Goal: Transaction & Acquisition: Book appointment/travel/reservation

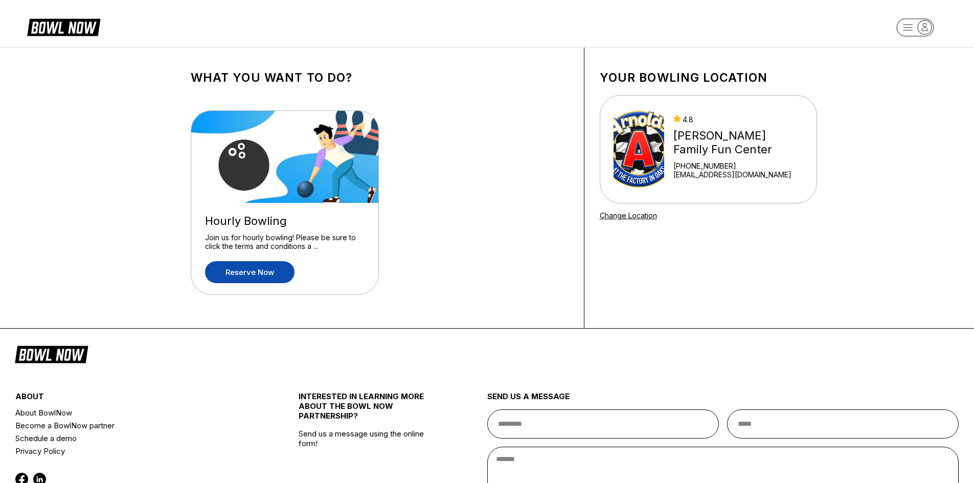
click at [242, 272] on link "Reserve now" at bounding box center [249, 272] width 89 height 22
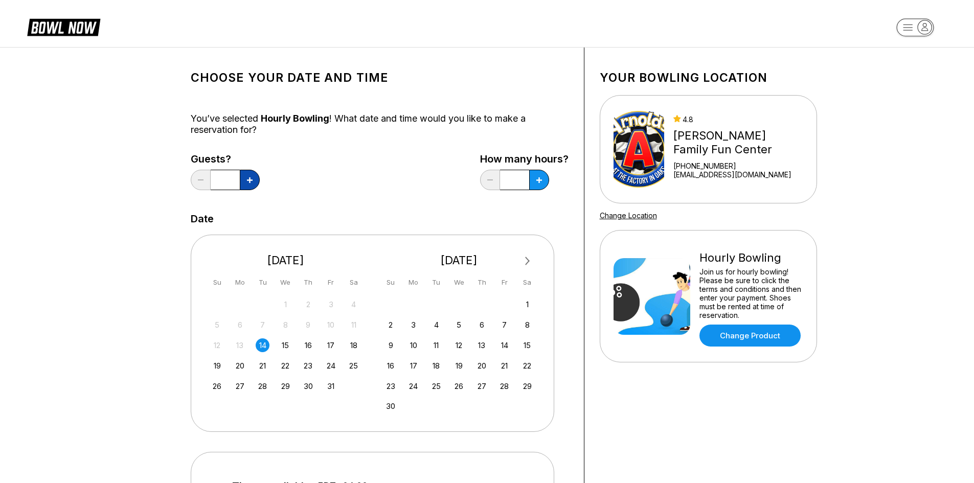
click at [247, 181] on icon at bounding box center [250, 180] width 6 height 6
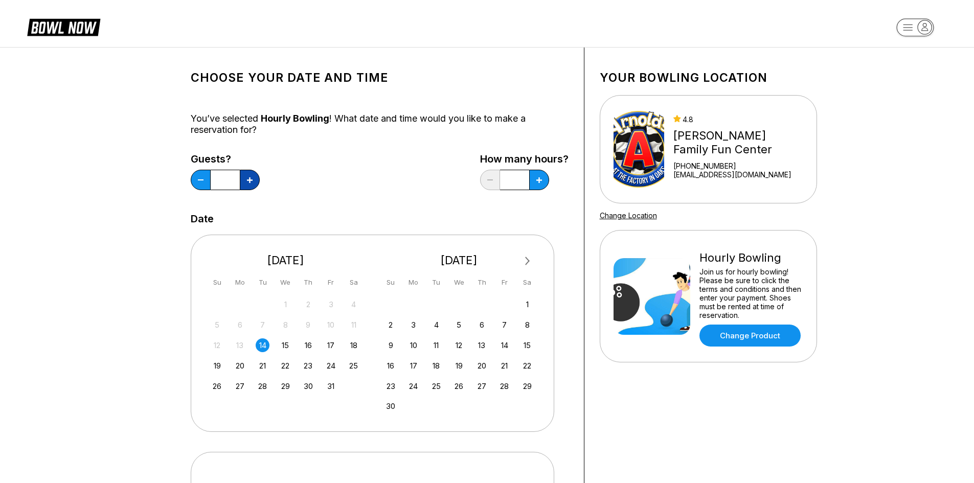
click at [247, 181] on icon at bounding box center [250, 180] width 6 height 6
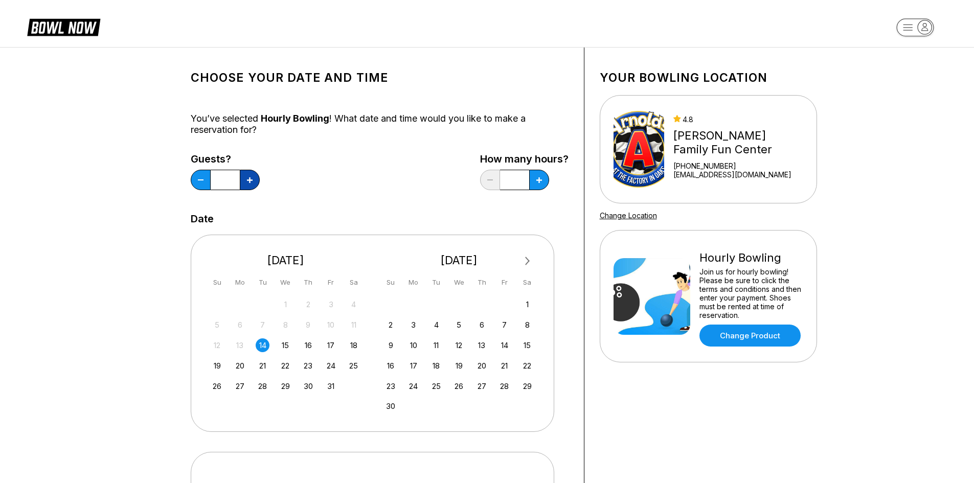
click at [247, 181] on icon at bounding box center [250, 180] width 6 height 6
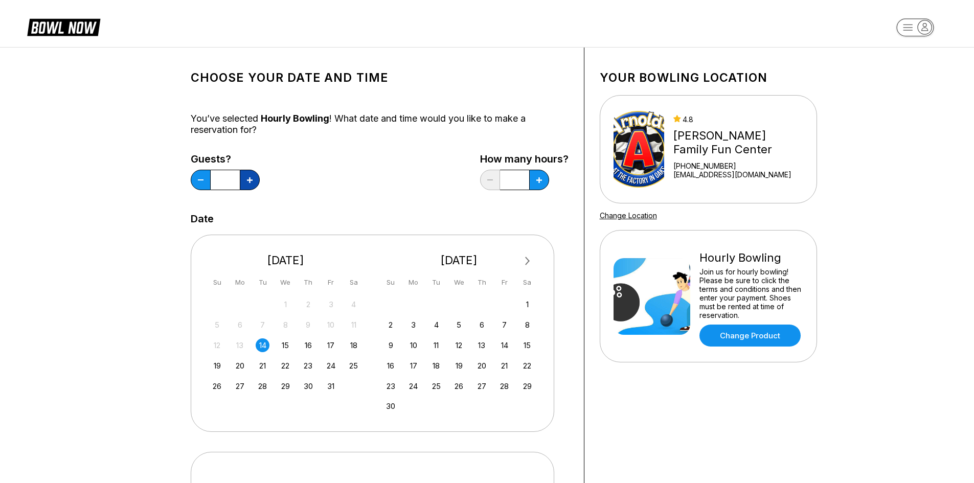
click at [247, 181] on icon at bounding box center [250, 180] width 6 height 6
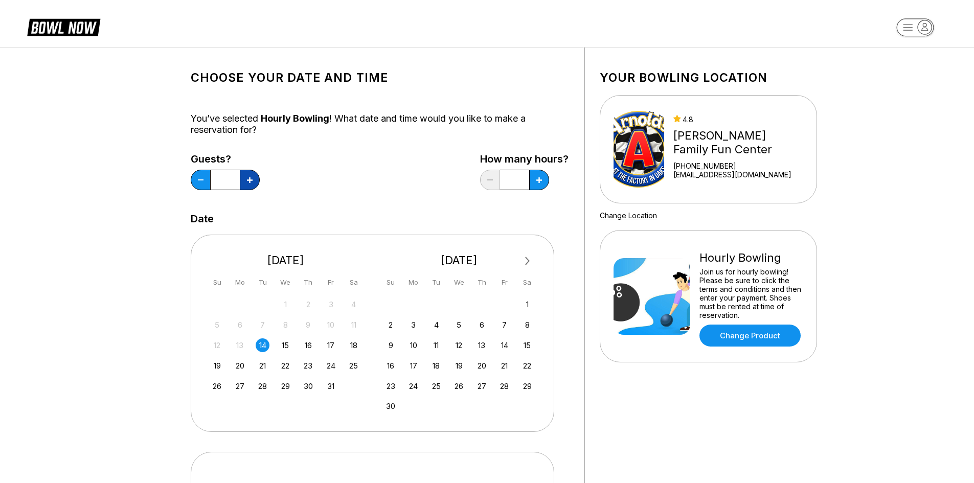
click at [247, 181] on icon at bounding box center [250, 180] width 6 height 6
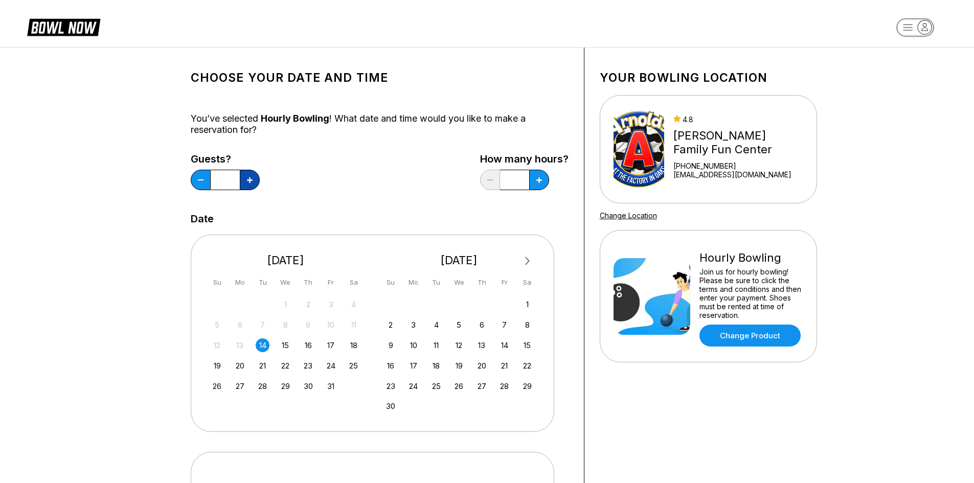
click at [247, 181] on icon at bounding box center [250, 180] width 6 height 6
type input "**"
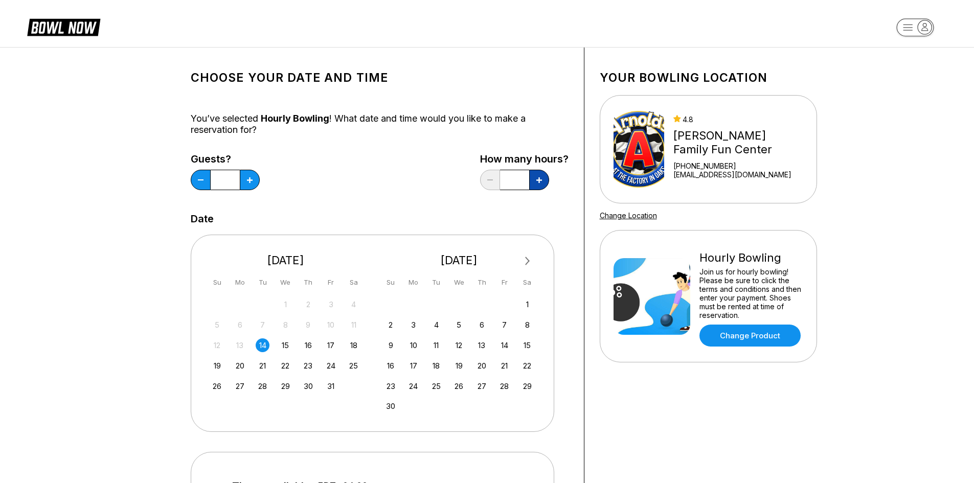
click at [544, 179] on button at bounding box center [539, 180] width 20 height 20
click at [539, 180] on icon at bounding box center [539, 180] width 6 height 6
type input "*"
click at [503, 363] on div "21" at bounding box center [505, 366] width 14 height 14
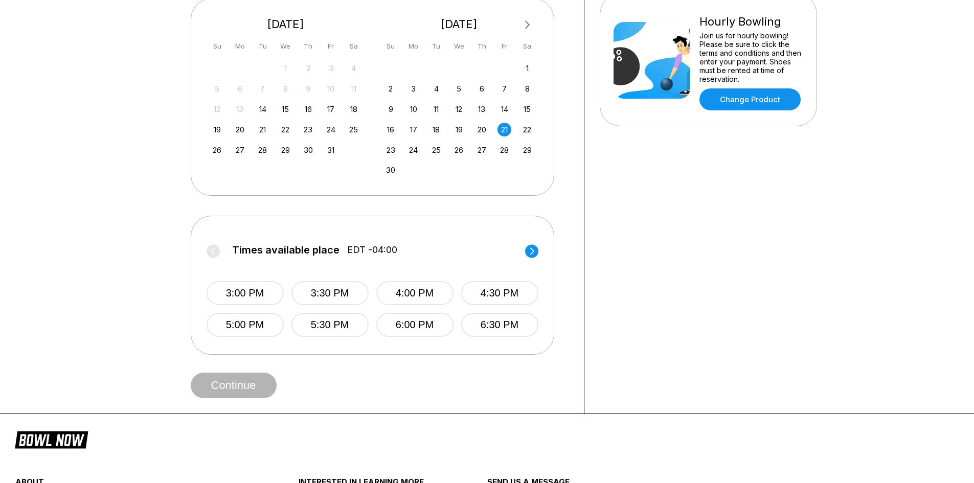
scroll to position [256, 0]
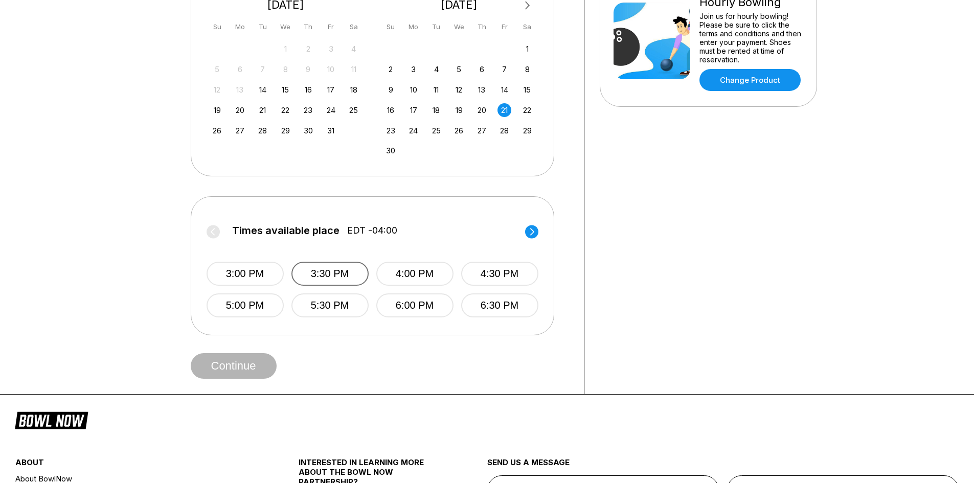
click at [348, 276] on button "3:30 PM" at bounding box center [329, 274] width 77 height 24
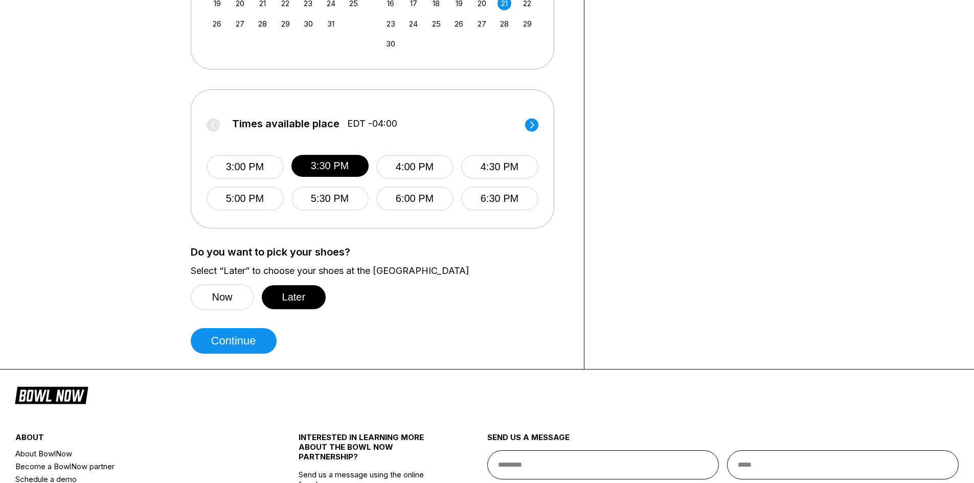
scroll to position [409, 0]
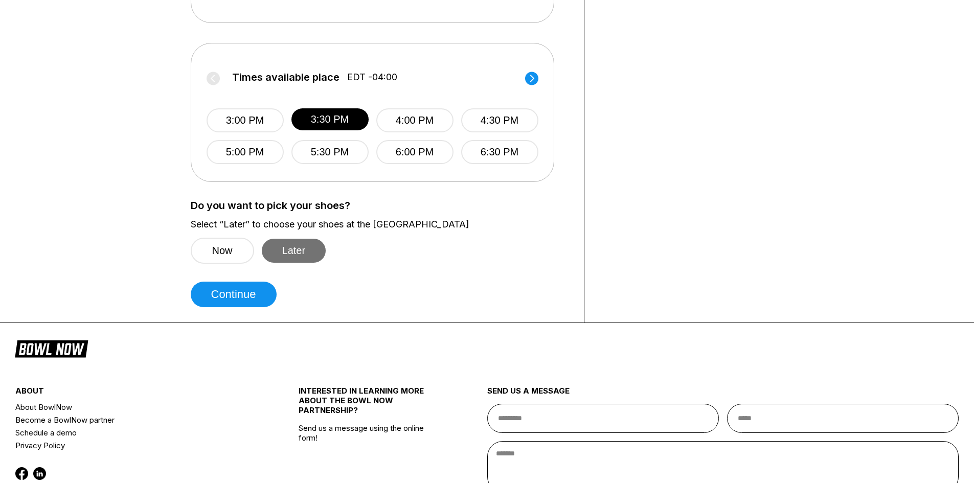
click at [283, 252] on button "Later" at bounding box center [294, 251] width 64 height 24
click at [235, 297] on button "Continue" at bounding box center [234, 295] width 86 height 26
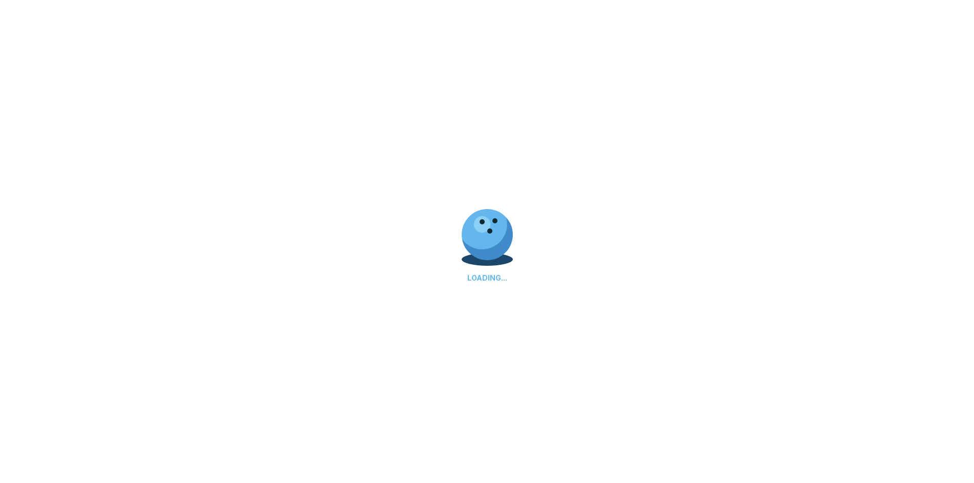
select select "**"
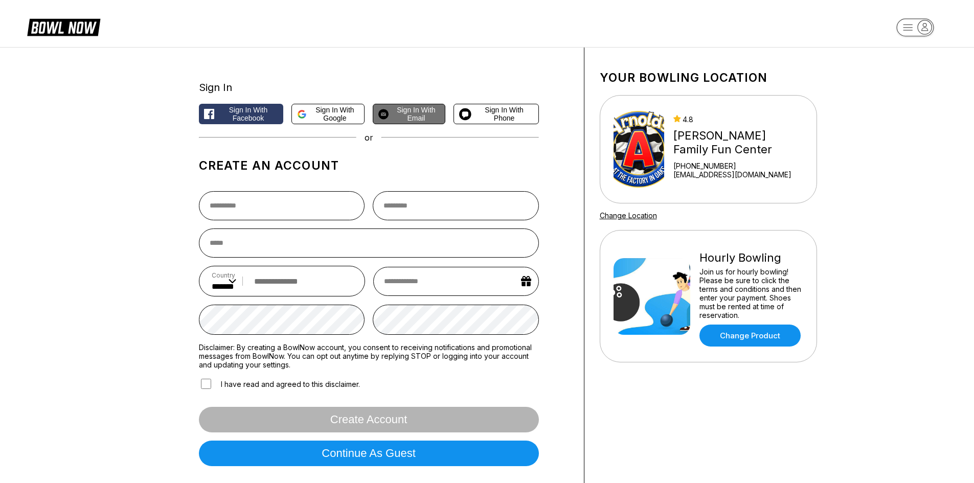
click at [408, 113] on span "Sign in with Email" at bounding box center [416, 114] width 47 height 16
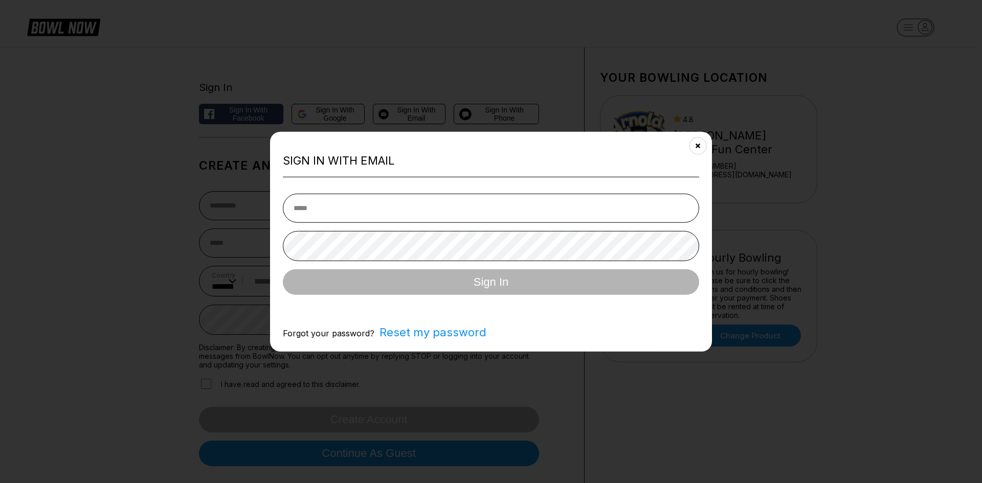
type input "**********"
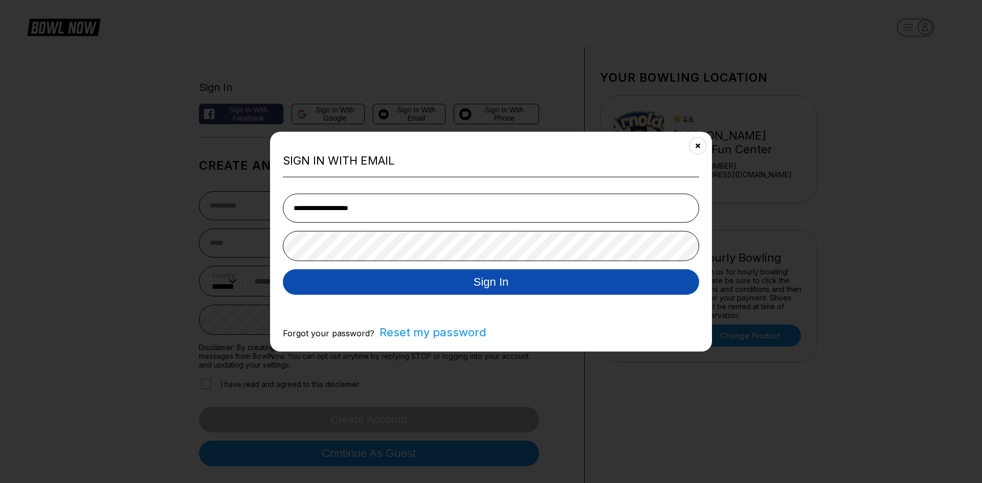
click at [484, 281] on button "Sign In" at bounding box center [491, 282] width 416 height 26
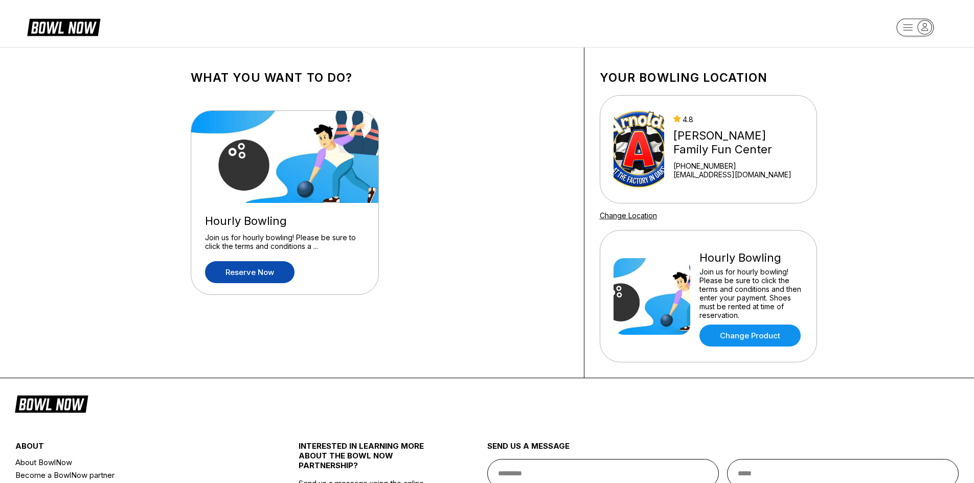
click at [258, 272] on link "Reserve now" at bounding box center [249, 272] width 89 height 22
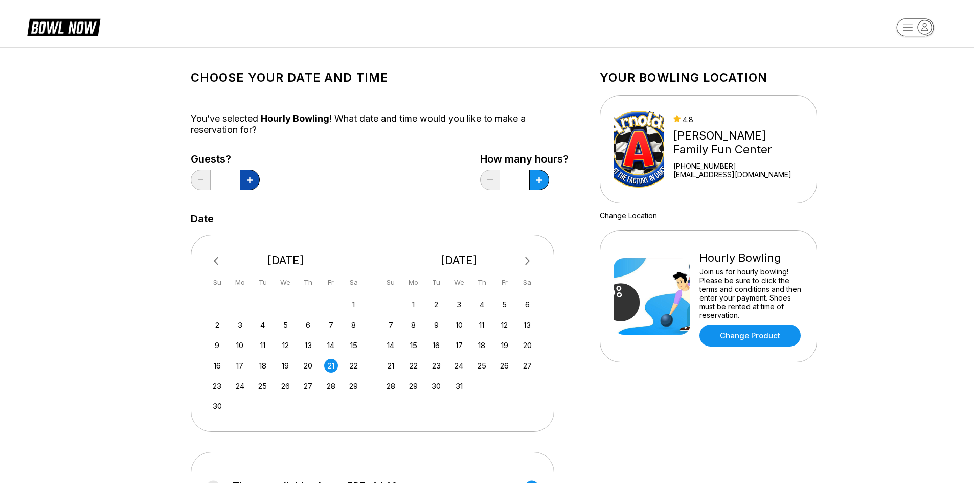
click at [245, 177] on button at bounding box center [250, 180] width 20 height 20
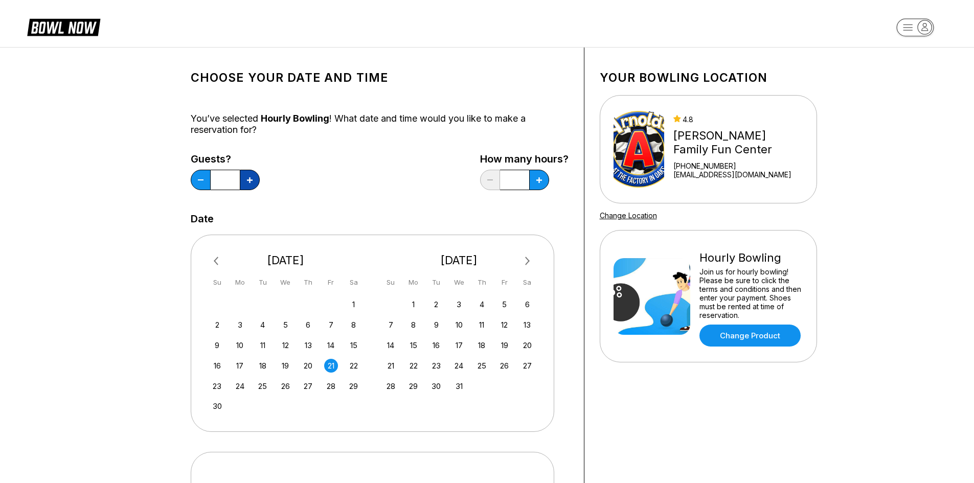
click at [245, 177] on button at bounding box center [250, 180] width 20 height 20
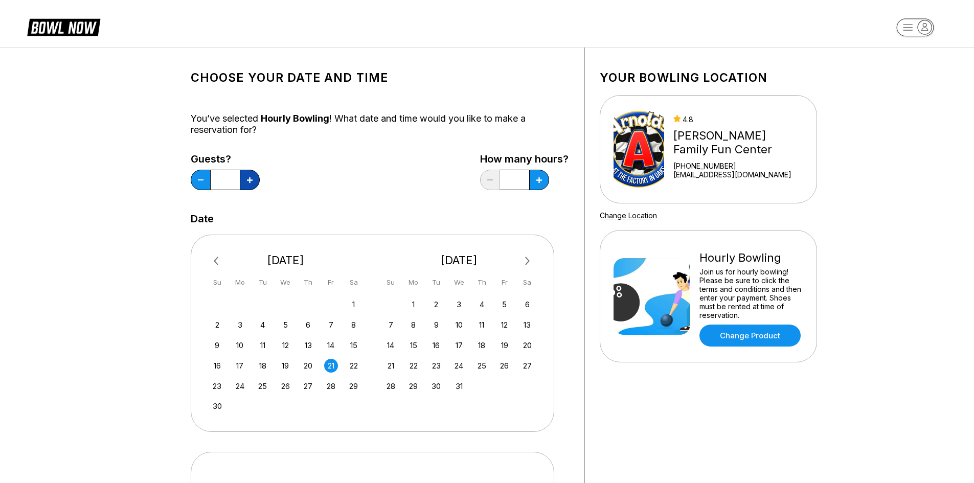
click at [245, 177] on button at bounding box center [250, 180] width 20 height 20
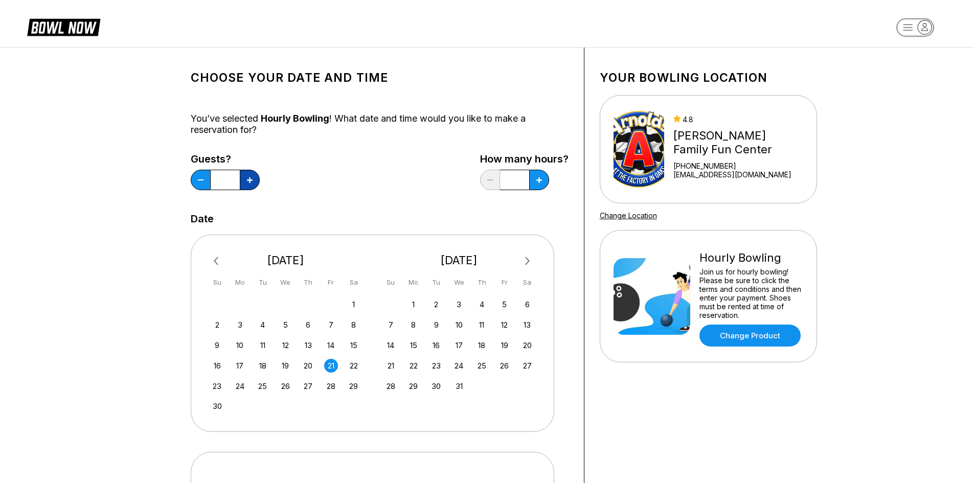
click at [245, 177] on button at bounding box center [250, 180] width 20 height 20
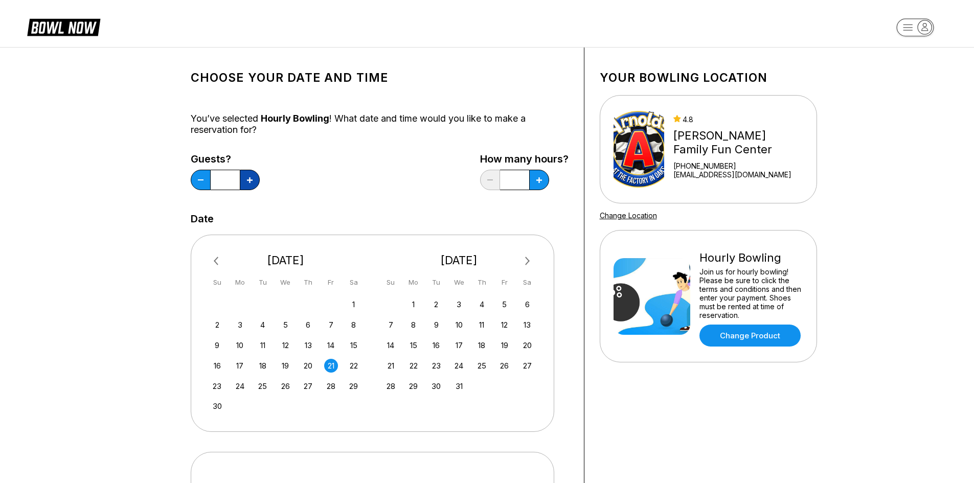
click at [245, 177] on button at bounding box center [250, 180] width 20 height 20
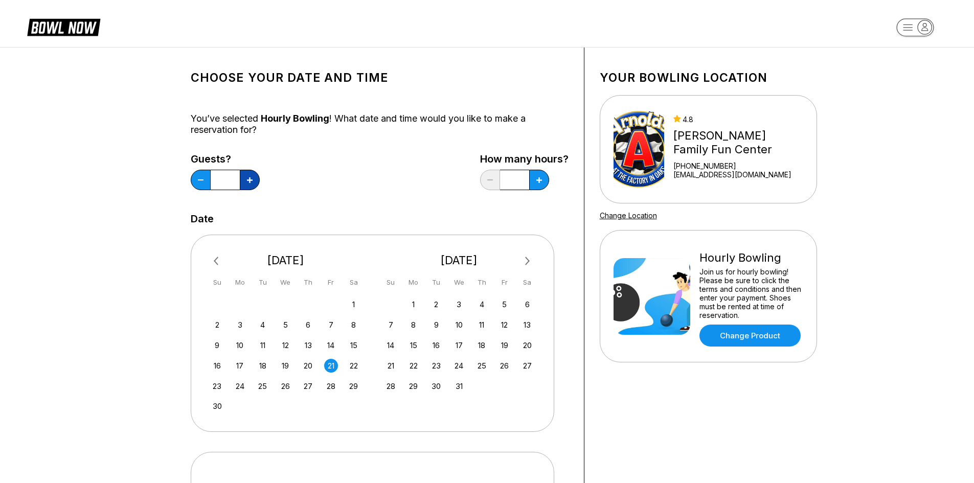
click at [245, 177] on button at bounding box center [250, 180] width 20 height 20
type input "**"
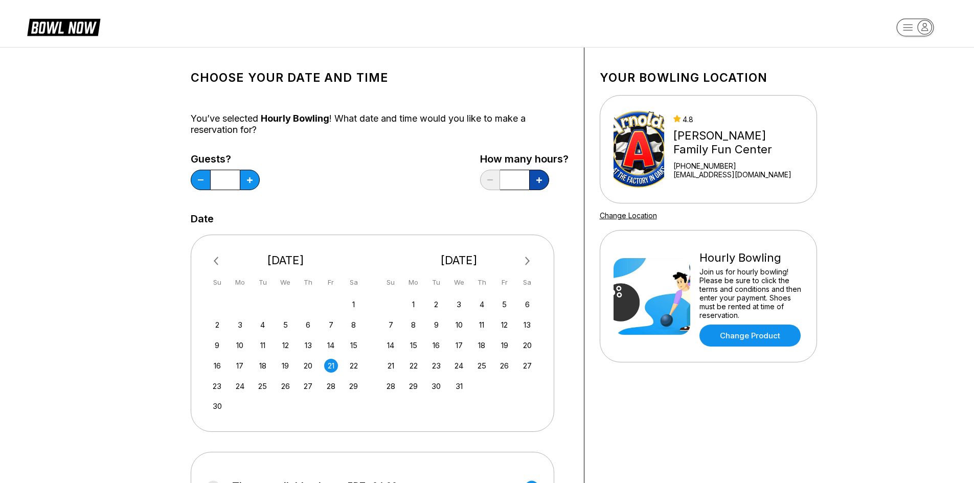
click at [541, 181] on icon at bounding box center [539, 180] width 6 height 6
type input "*"
click at [509, 341] on div "19" at bounding box center [505, 346] width 14 height 14
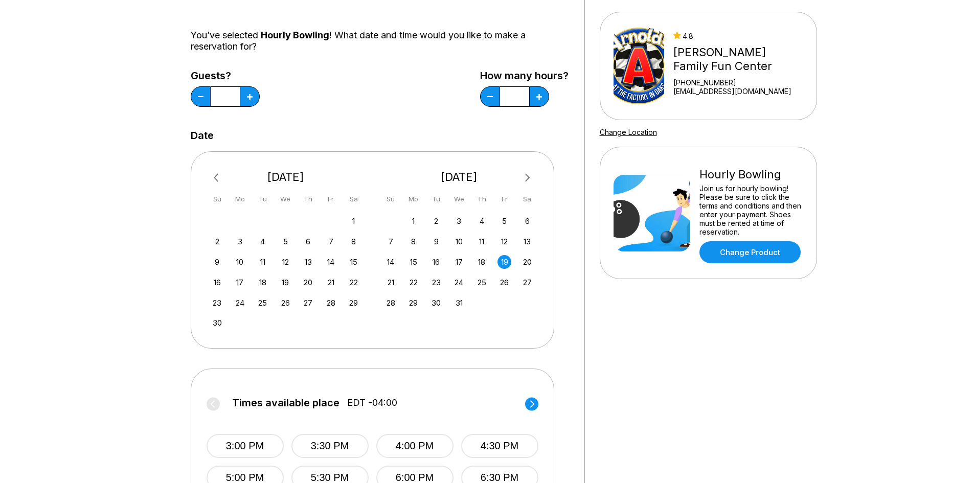
scroll to position [153, 0]
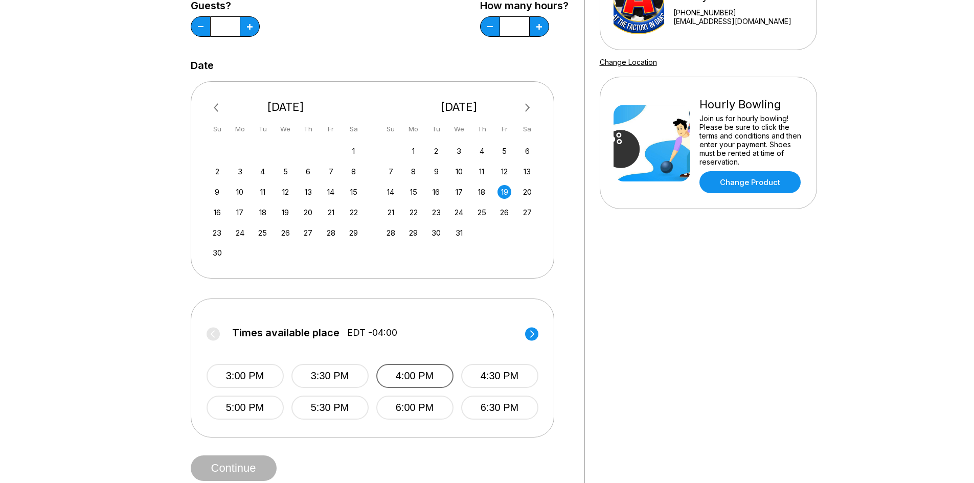
click at [415, 378] on button "4:00 PM" at bounding box center [414, 376] width 77 height 24
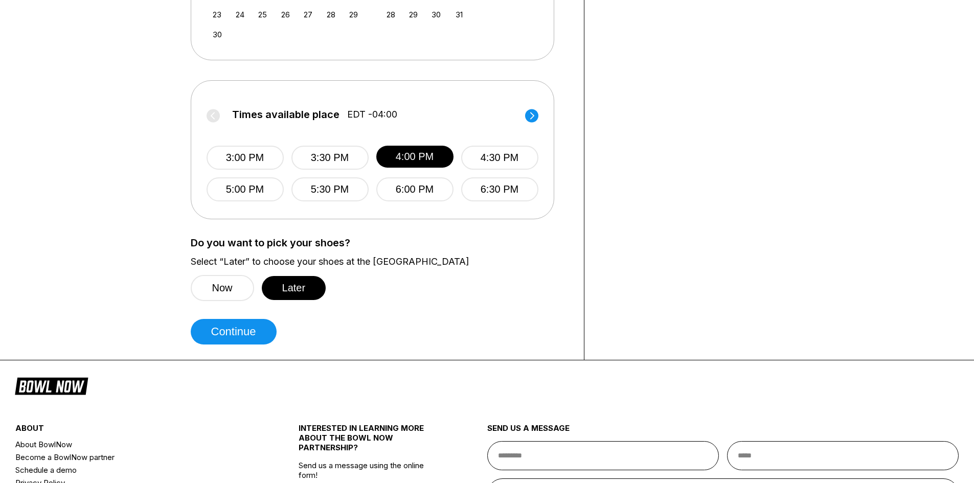
scroll to position [409, 0]
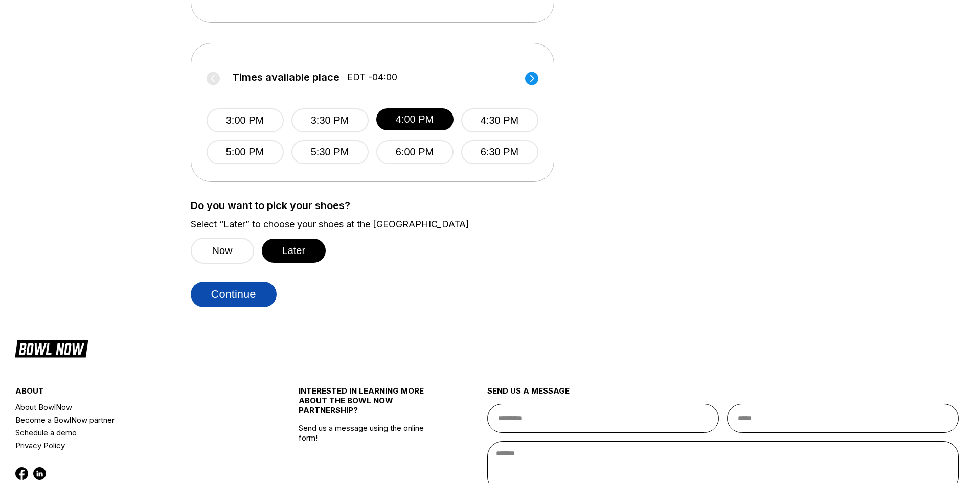
click at [257, 296] on button "Continue" at bounding box center [234, 295] width 86 height 26
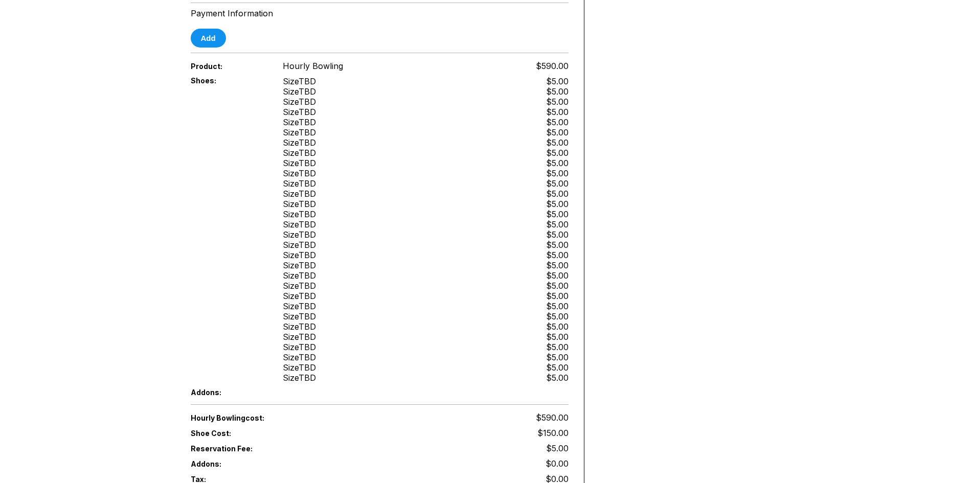
scroll to position [409, 0]
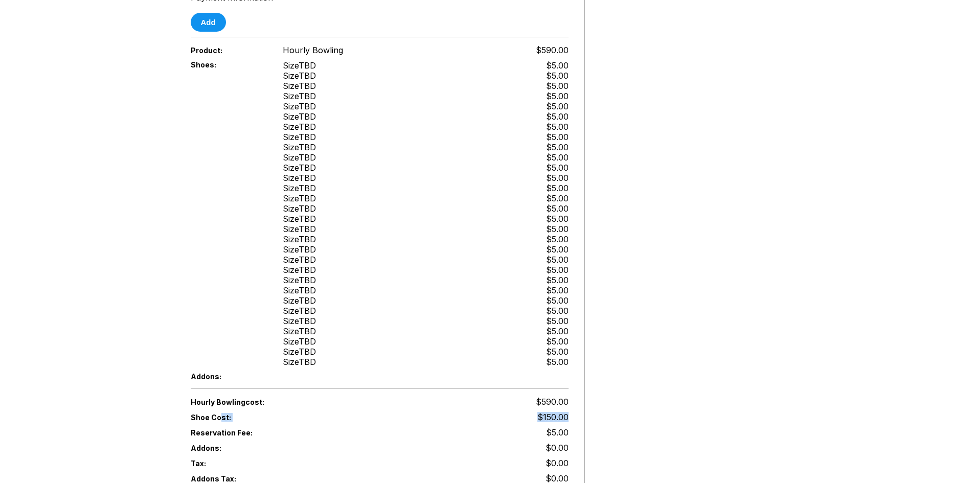
drag, startPoint x: 224, startPoint y: 406, endPoint x: 573, endPoint y: 409, distance: 348.8
click at [573, 409] on div "Reservation slot expires in 09:36 Reservation Summary You're so close! To final…" at bounding box center [379, 105] width 409 height 935
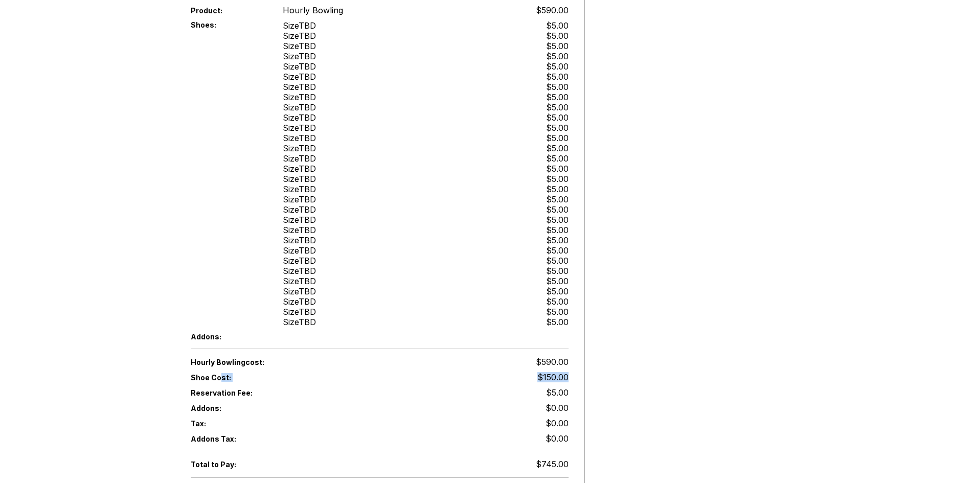
scroll to position [460, 0]
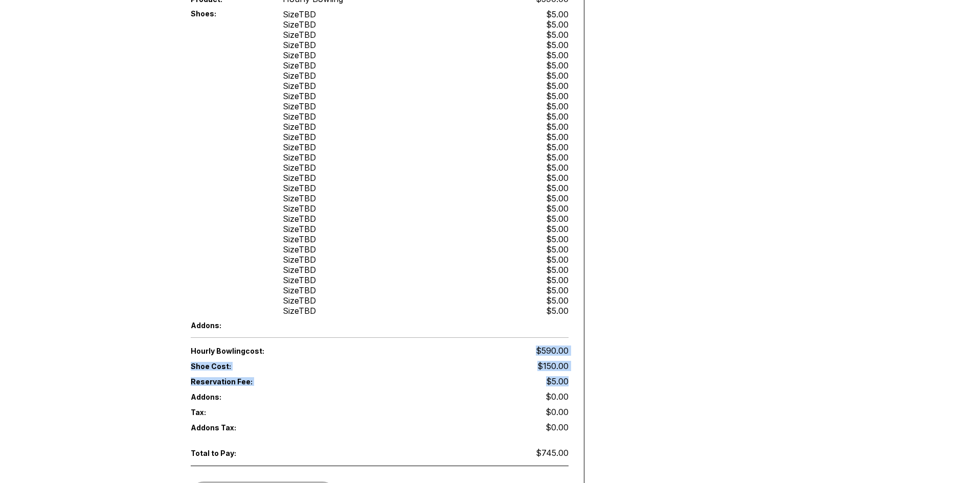
drag, startPoint x: 566, startPoint y: 374, endPoint x: 526, endPoint y: 342, distance: 51.7
click at [526, 343] on div "Hourly Bowling cost: $590.00 Shoe Cost: $150.00 Reservation Fee: $5.00 Addons: …" at bounding box center [380, 389] width 378 height 92
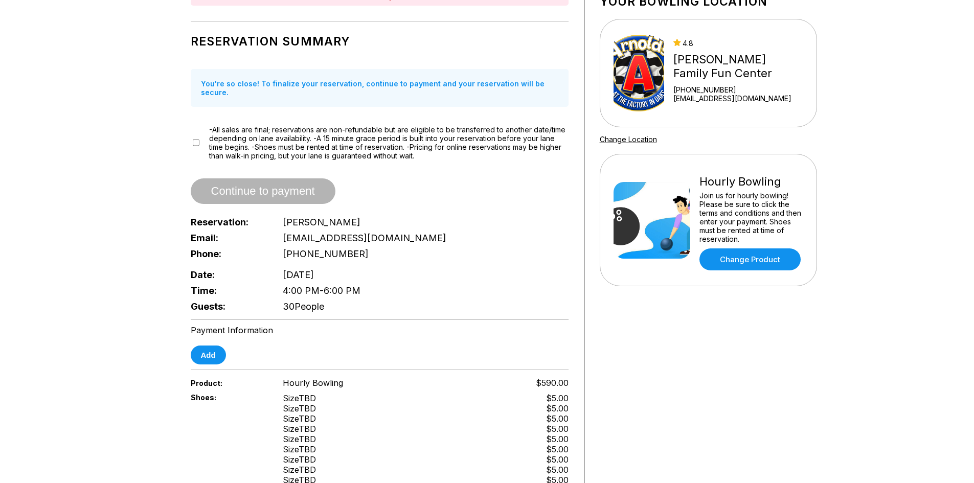
scroll to position [0, 0]
